Goal: Check status: Check status

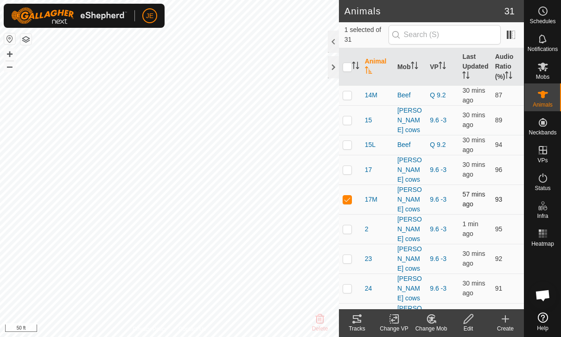
click at [350, 196] on p-checkbox at bounding box center [346, 199] width 9 height 7
checkbox input "false"
checkbox input "true"
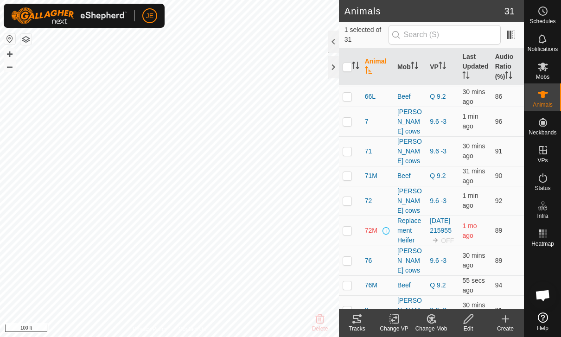
scroll to position [395, 0]
click at [540, 236] on rect at bounding box center [539, 236] width 2 height 2
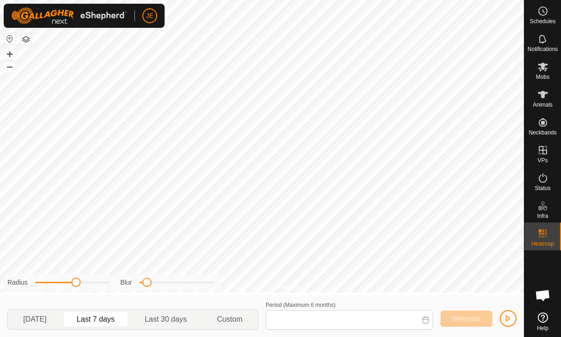
type input "[DATE] - [DATE]"
click at [504, 314] on button "button" at bounding box center [508, 318] width 17 height 17
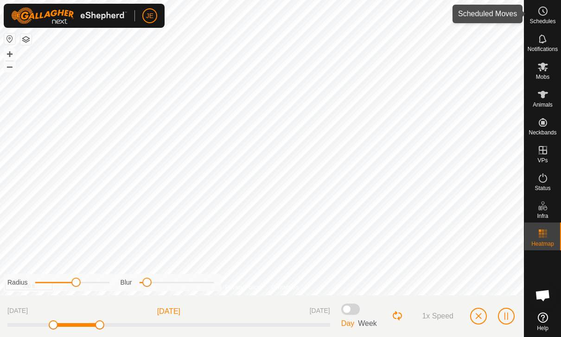
click at [552, 13] on div "Schedules" at bounding box center [542, 14] width 37 height 28
